Goal: Information Seeking & Learning: Learn about a topic

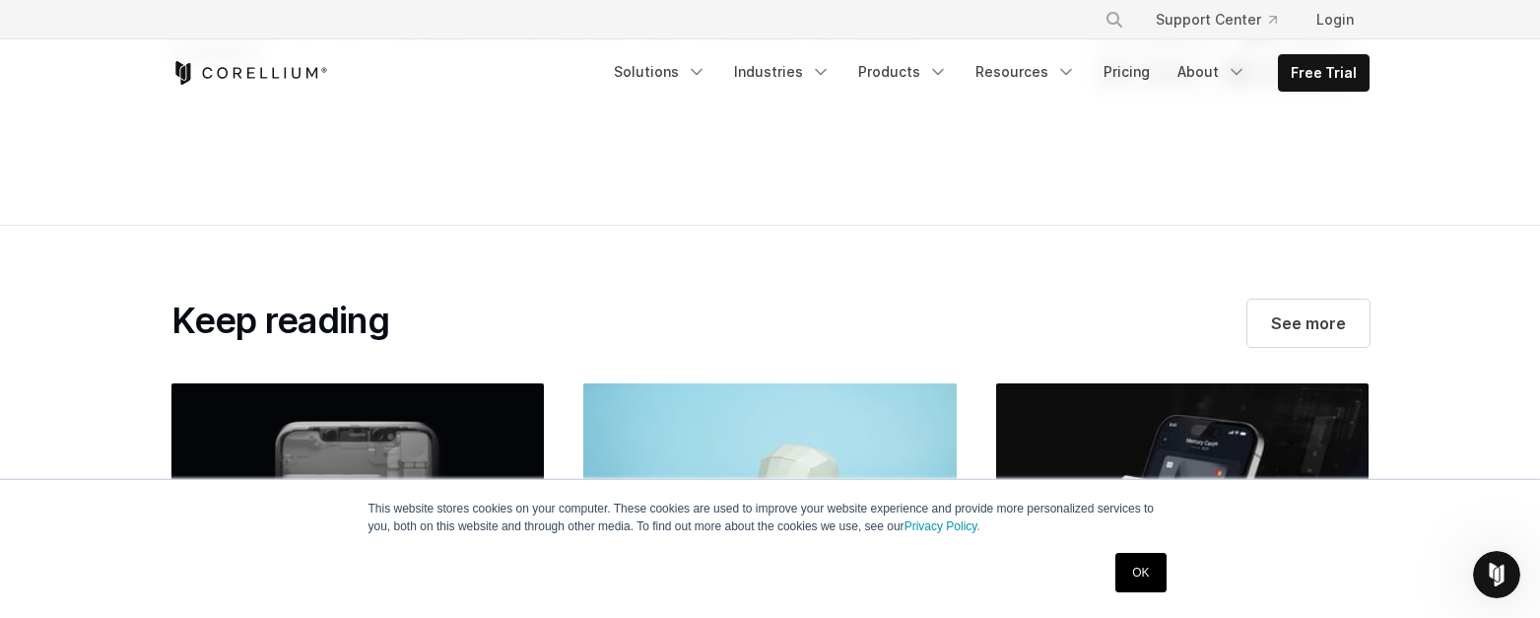
scroll to position [6275, 0]
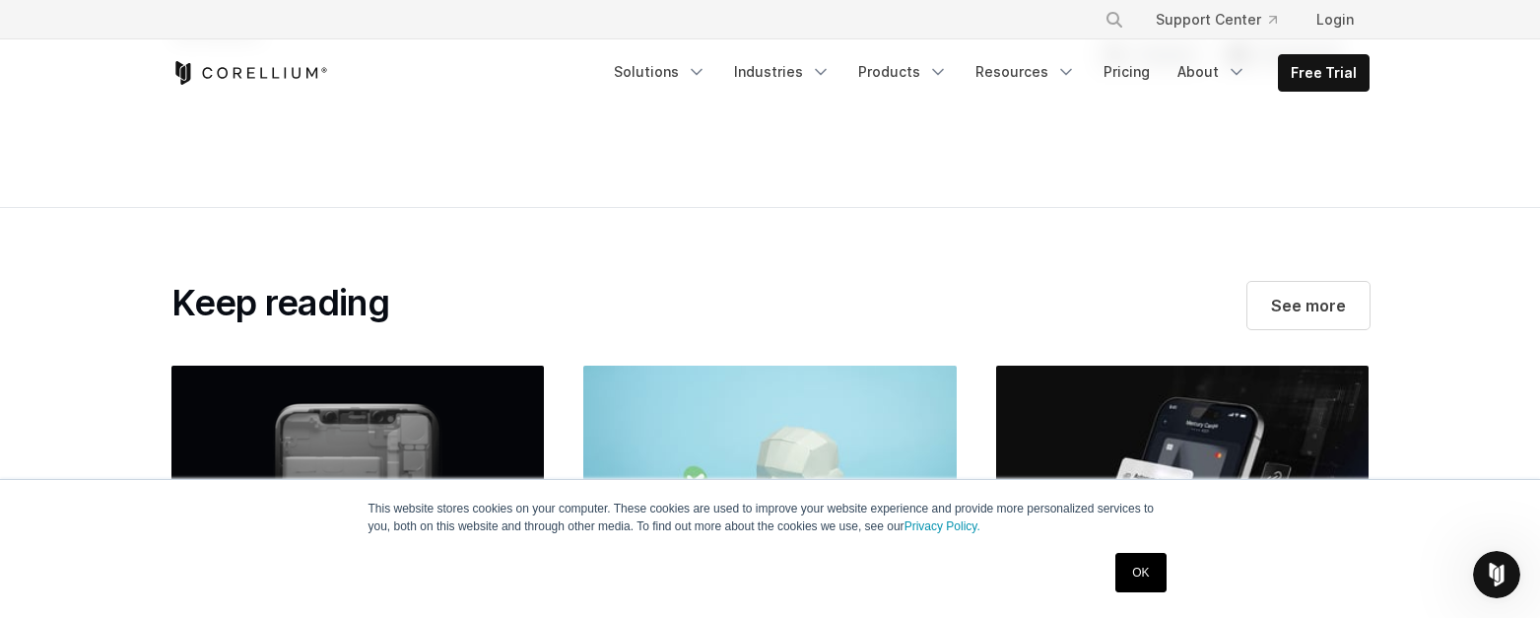
click at [1130, 561] on link "OK" at bounding box center [1140, 572] width 50 height 39
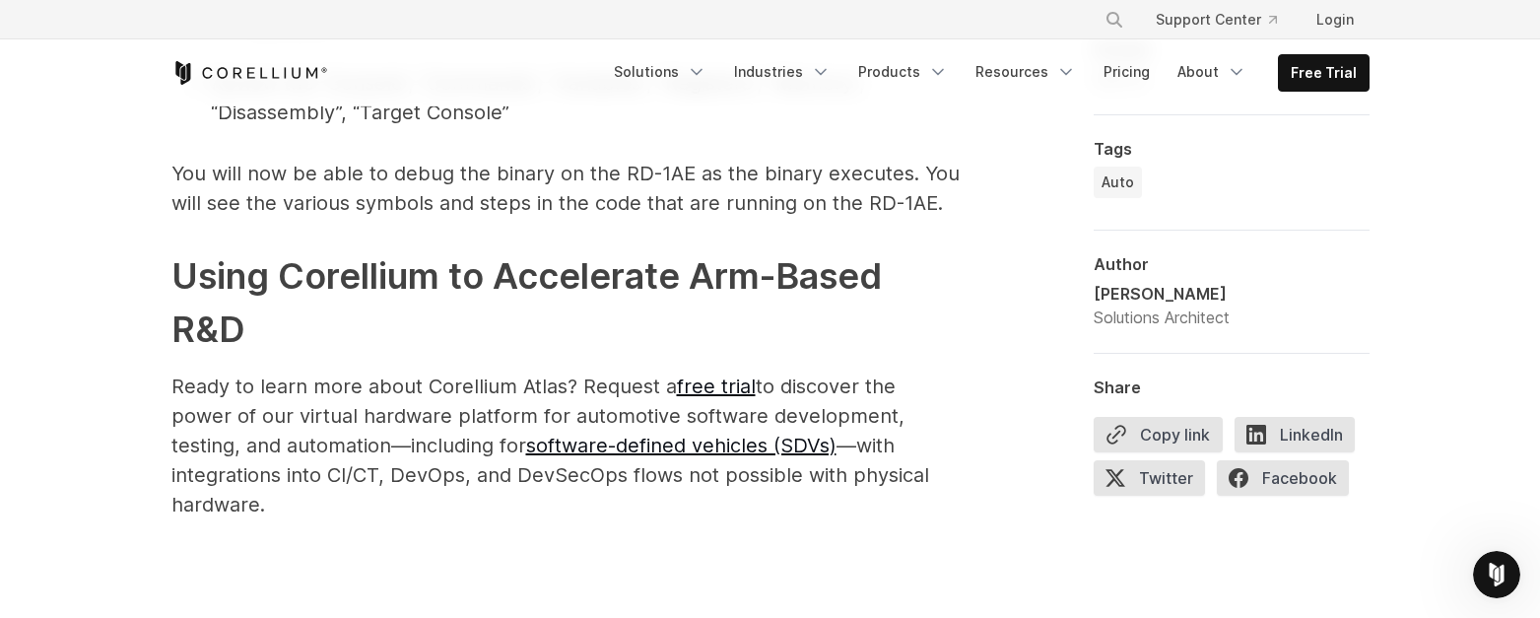
scroll to position [5757, 0]
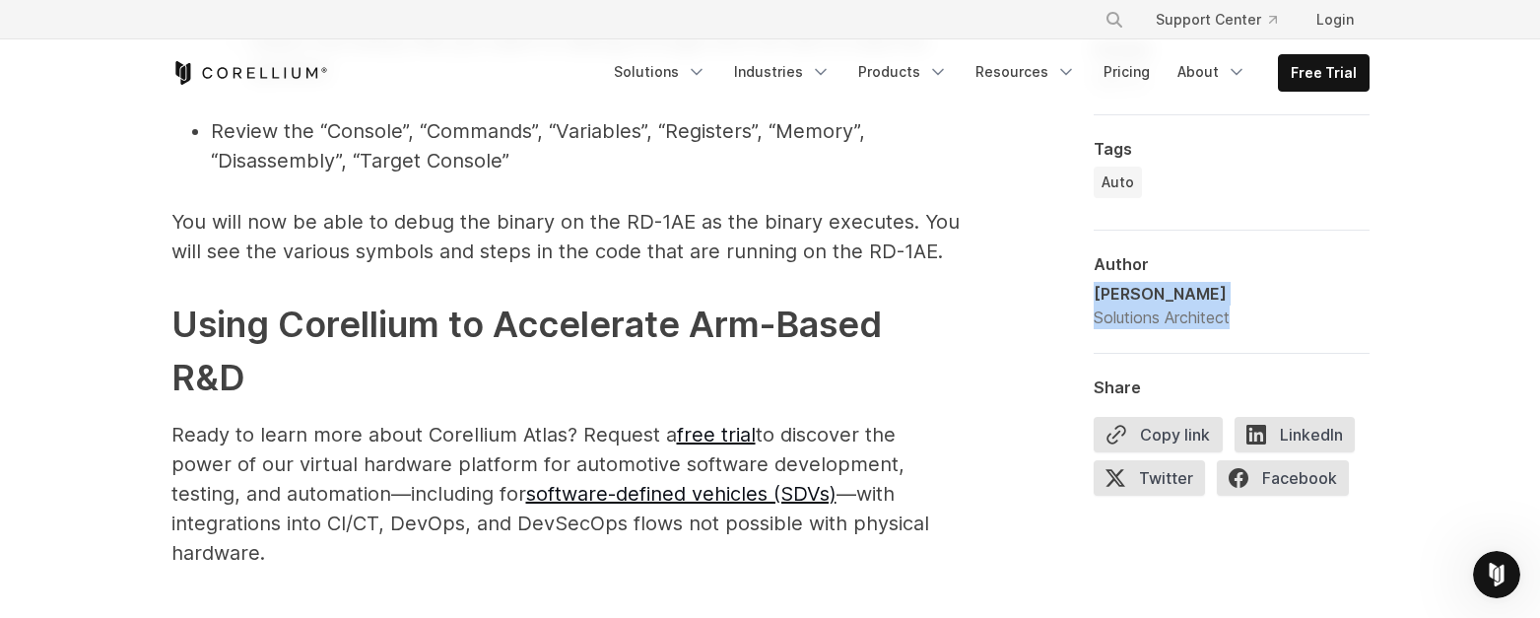
drag, startPoint x: 1095, startPoint y: 298, endPoint x: 1276, endPoint y: 299, distance: 180.3
click at [1276, 299] on div "Jason Yamada Solutions Architect" at bounding box center [1231, 305] width 276 height 47
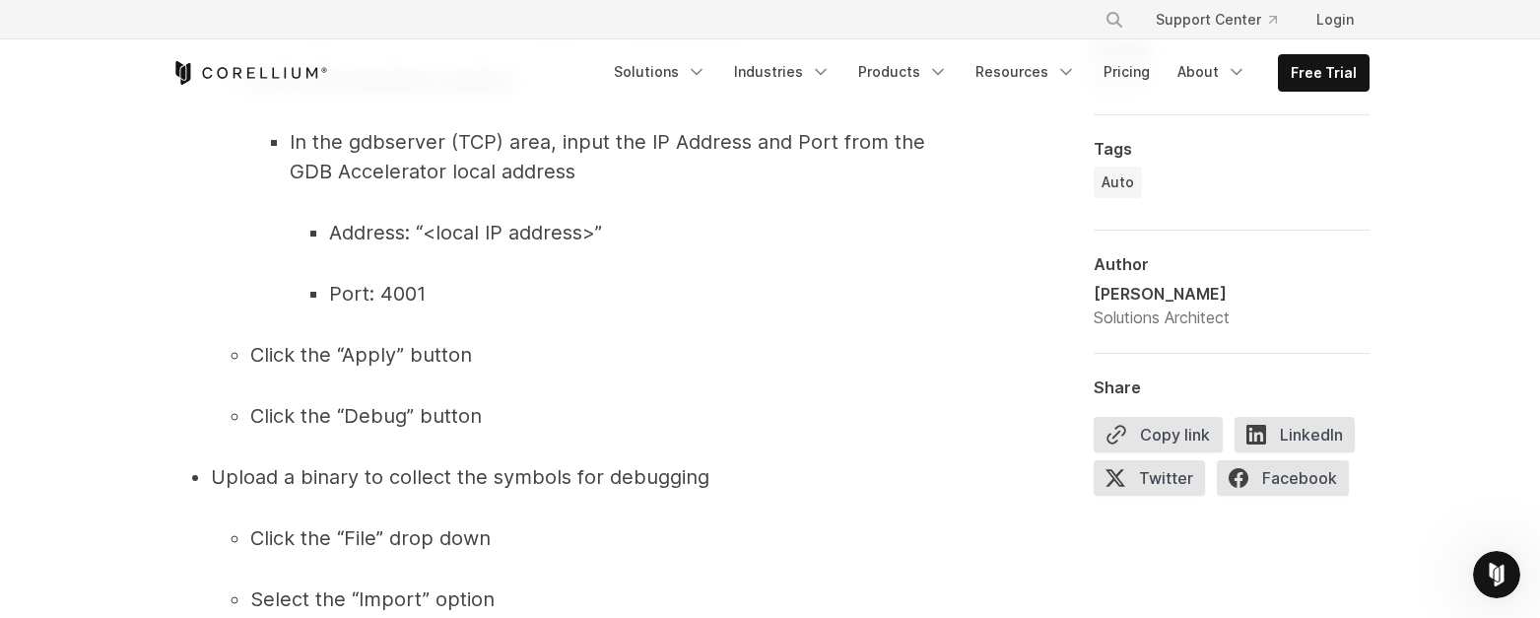
scroll to position [5148, 0]
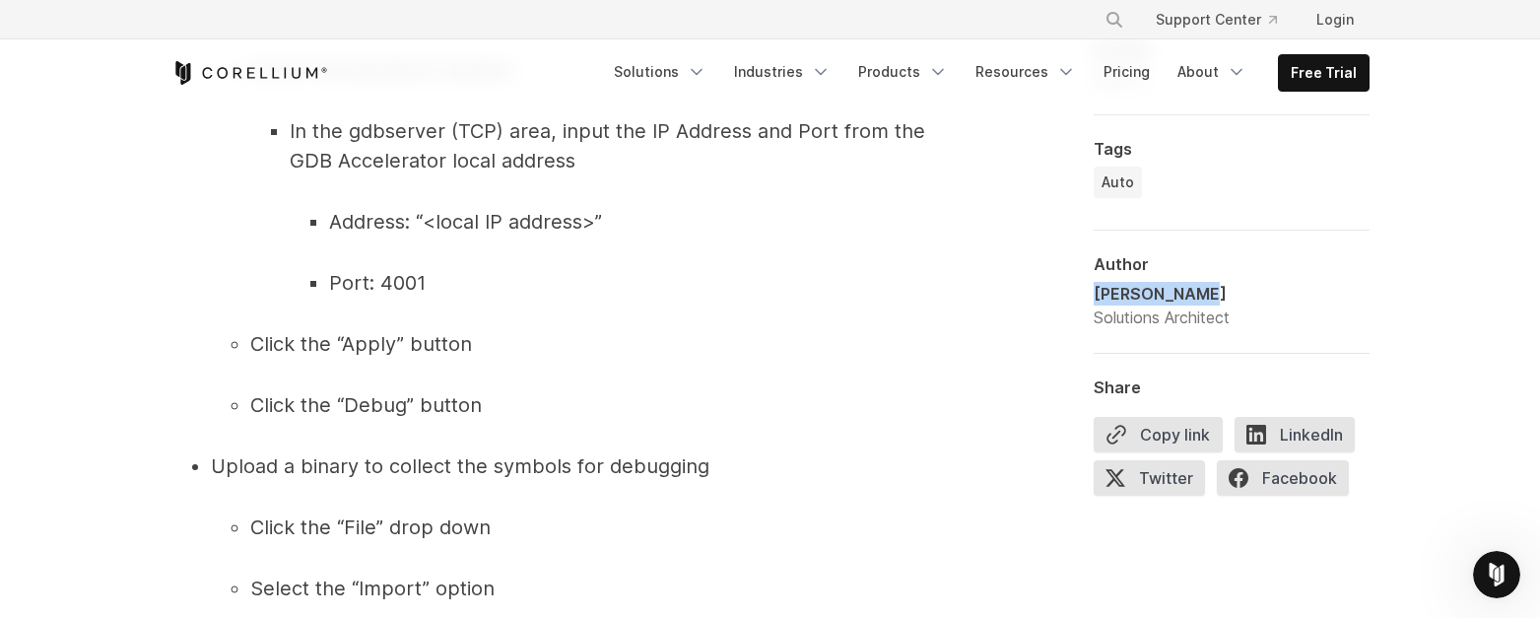
drag, startPoint x: 1096, startPoint y: 296, endPoint x: 1217, endPoint y: 284, distance: 120.8
click at [1217, 284] on div "[PERSON_NAME]" at bounding box center [1161, 294] width 136 height 24
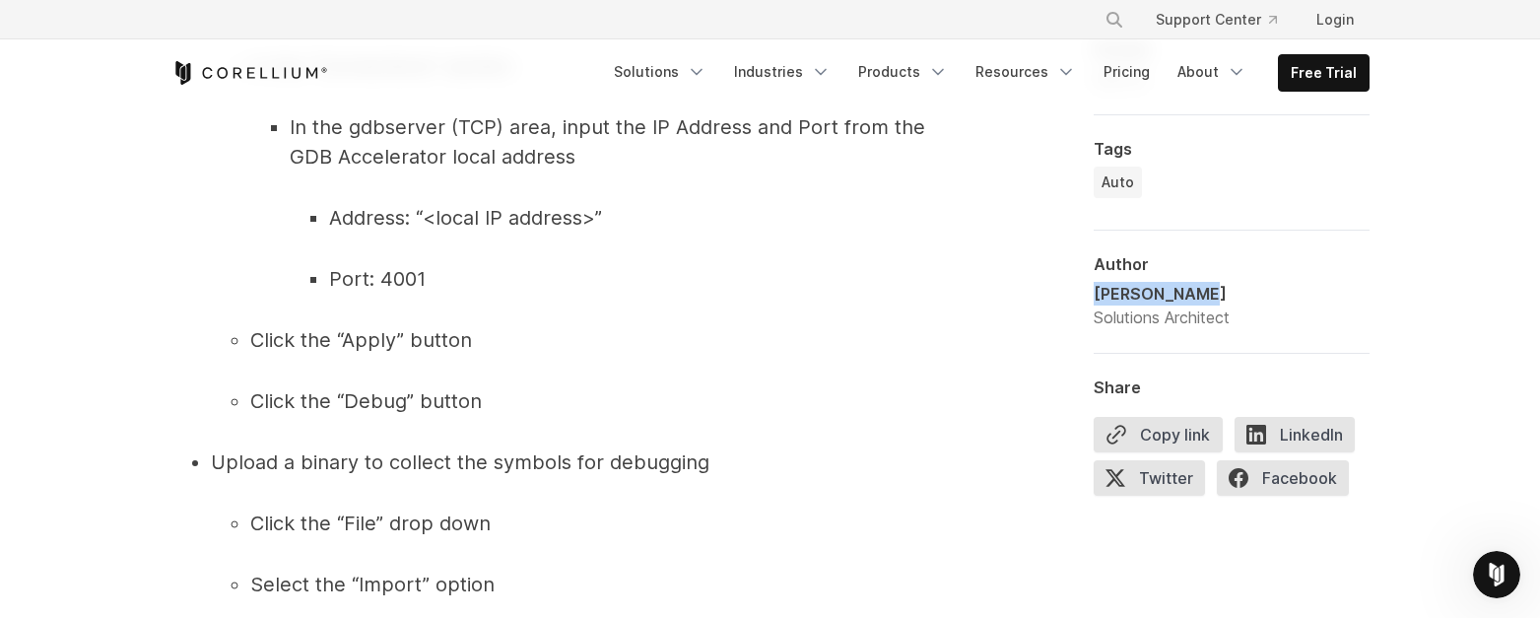
copy div "[PERSON_NAME]"
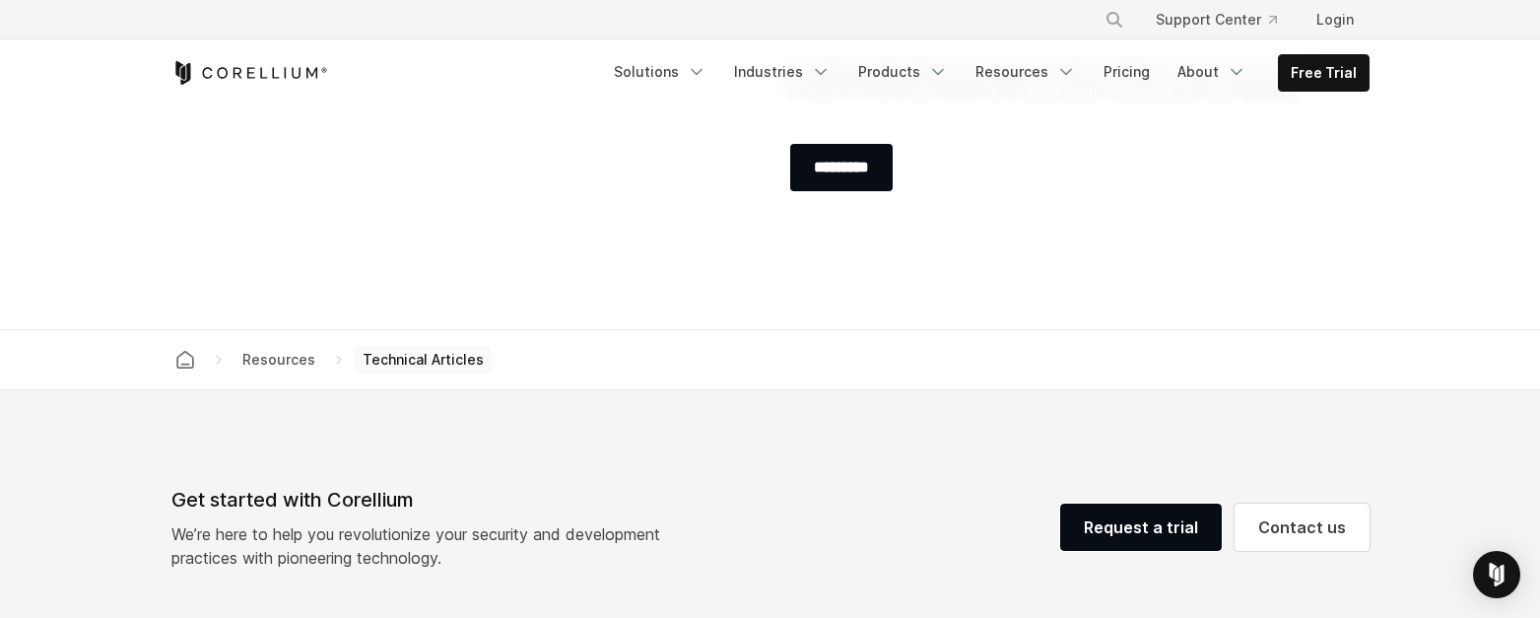
scroll to position [3010, 0]
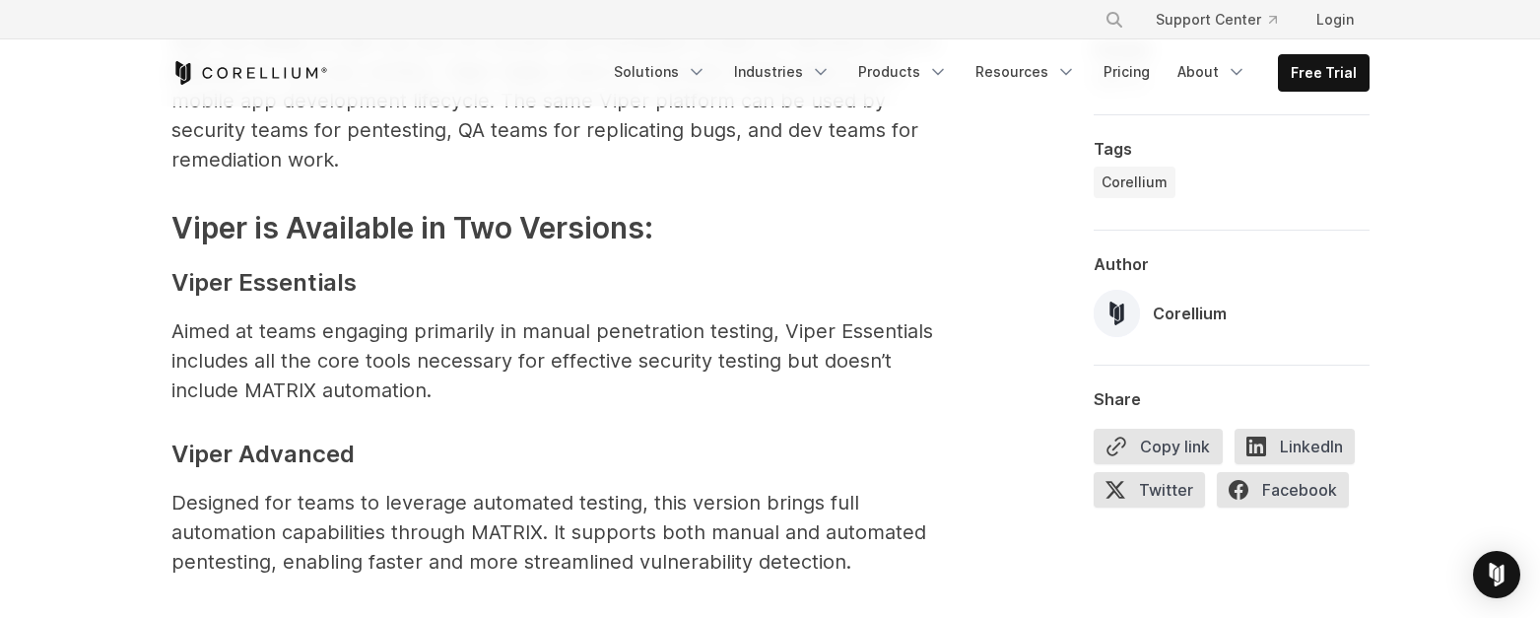
scroll to position [3412, 0]
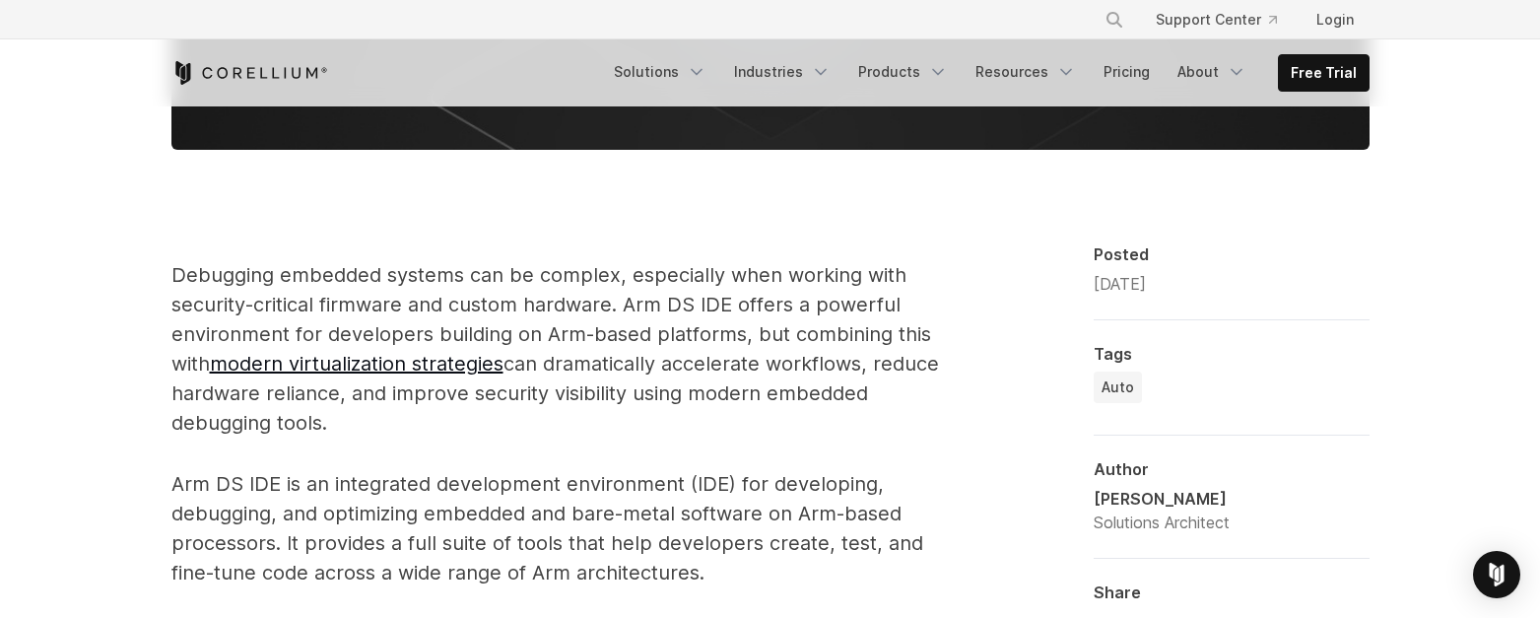
scroll to position [1118, 0]
